Goal: Browse casually

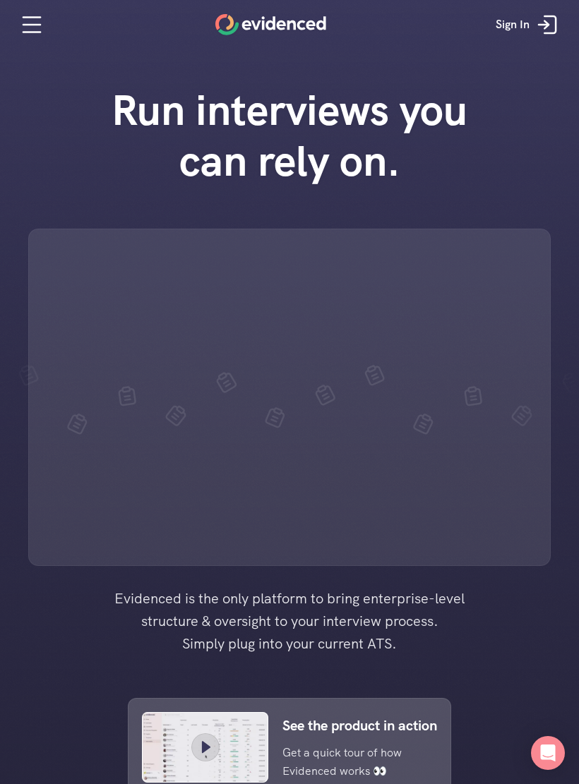
click at [574, 730] on div at bounding box center [289, 685] width 579 height 1370
click at [563, 736] on div "Open Intercom Messenger" at bounding box center [548, 753] width 34 height 34
click at [512, 416] on div at bounding box center [289, 397] width 522 height 337
click at [503, 439] on div at bounding box center [289, 397] width 522 height 337
